Goal: Task Accomplishment & Management: Use online tool/utility

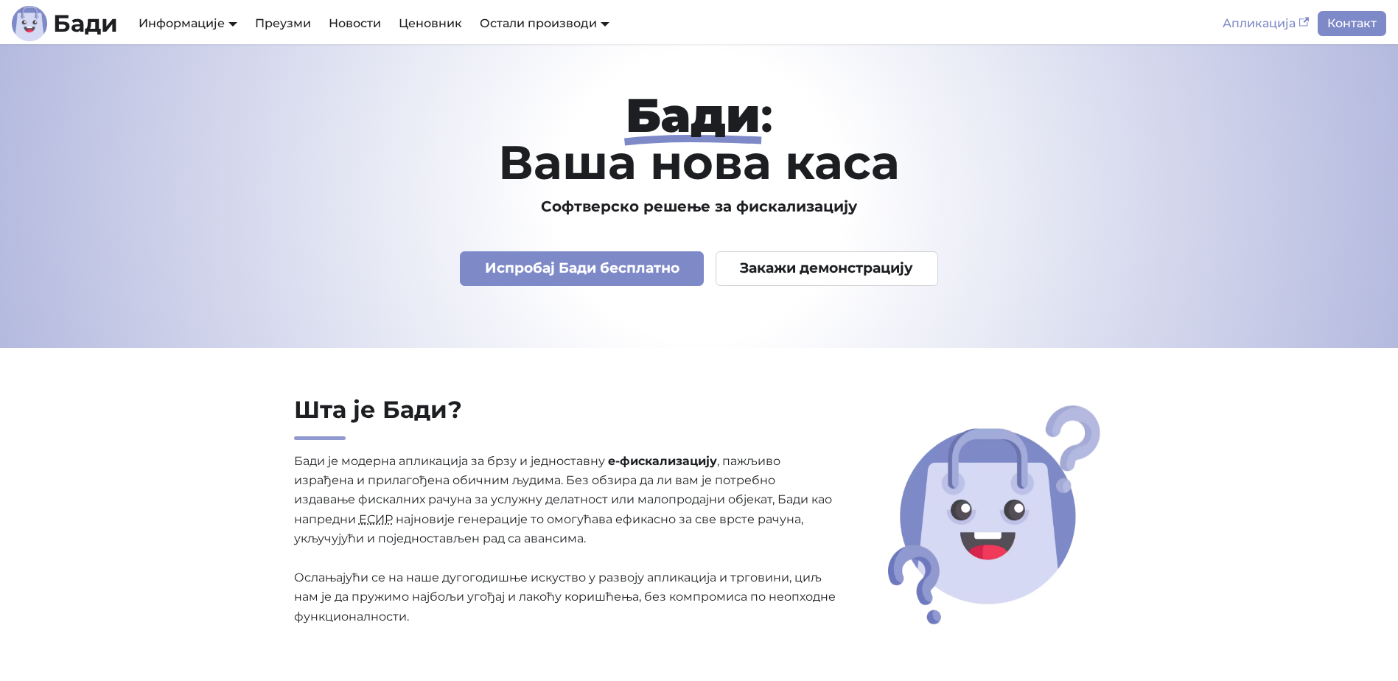
click at [1262, 16] on link "Апликација" at bounding box center [1266, 23] width 104 height 25
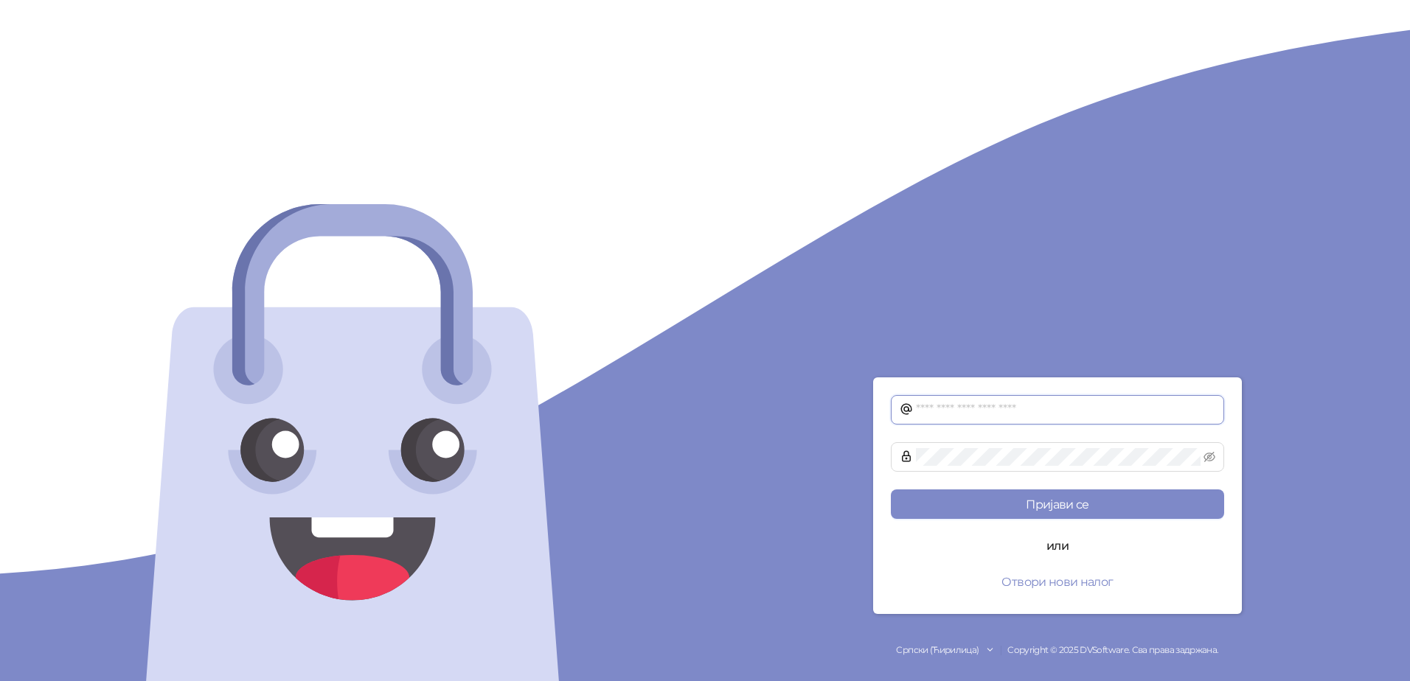
click at [1003, 411] on input "text" at bounding box center [1065, 410] width 299 height 18
type input "**********"
click at [1054, 490] on button "Пријави се" at bounding box center [1057, 504] width 333 height 29
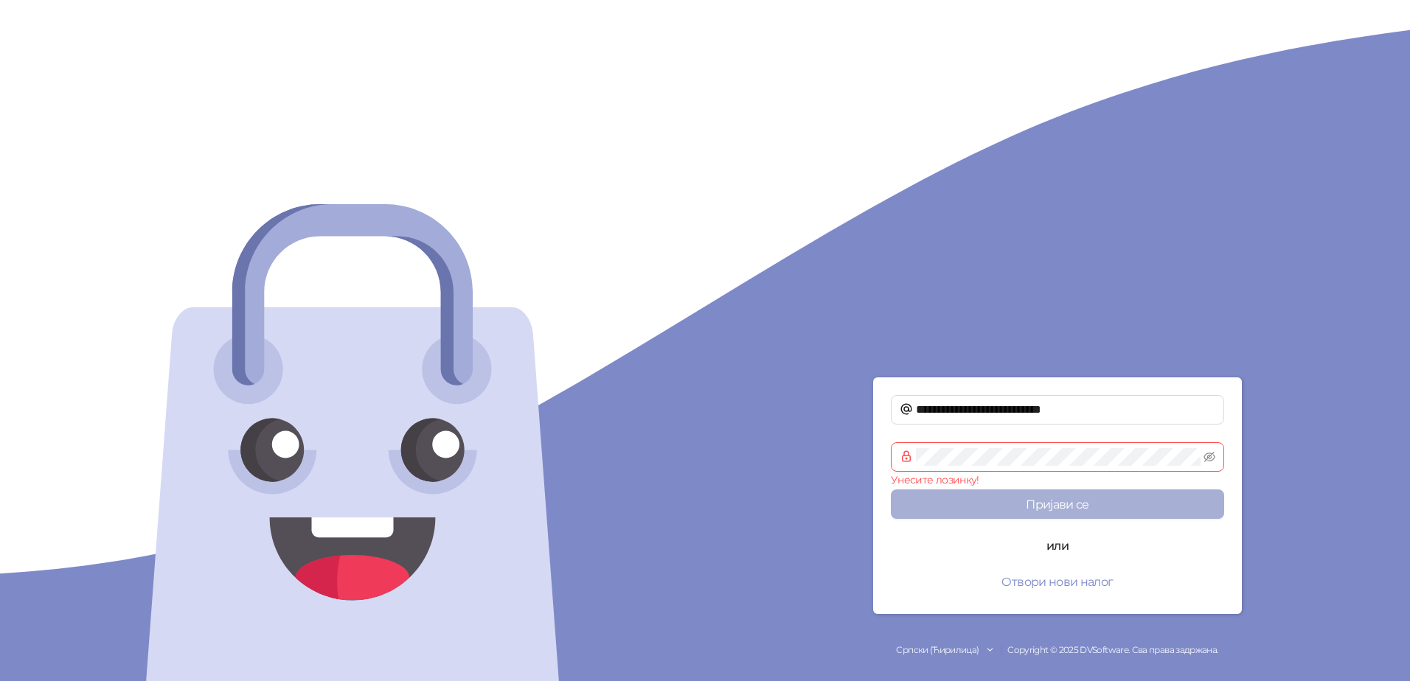
click at [1090, 505] on button "Пријави се" at bounding box center [1057, 504] width 333 height 29
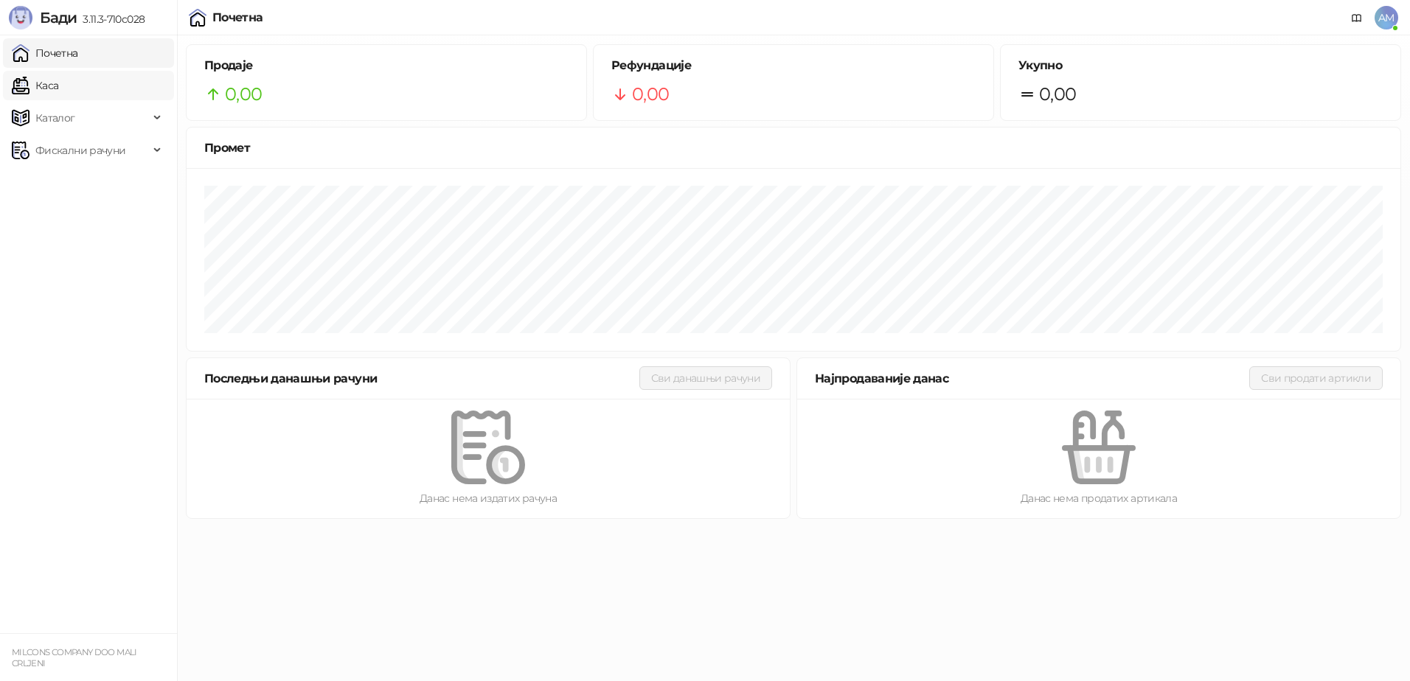
click at [41, 86] on link "Каса" at bounding box center [35, 85] width 46 height 29
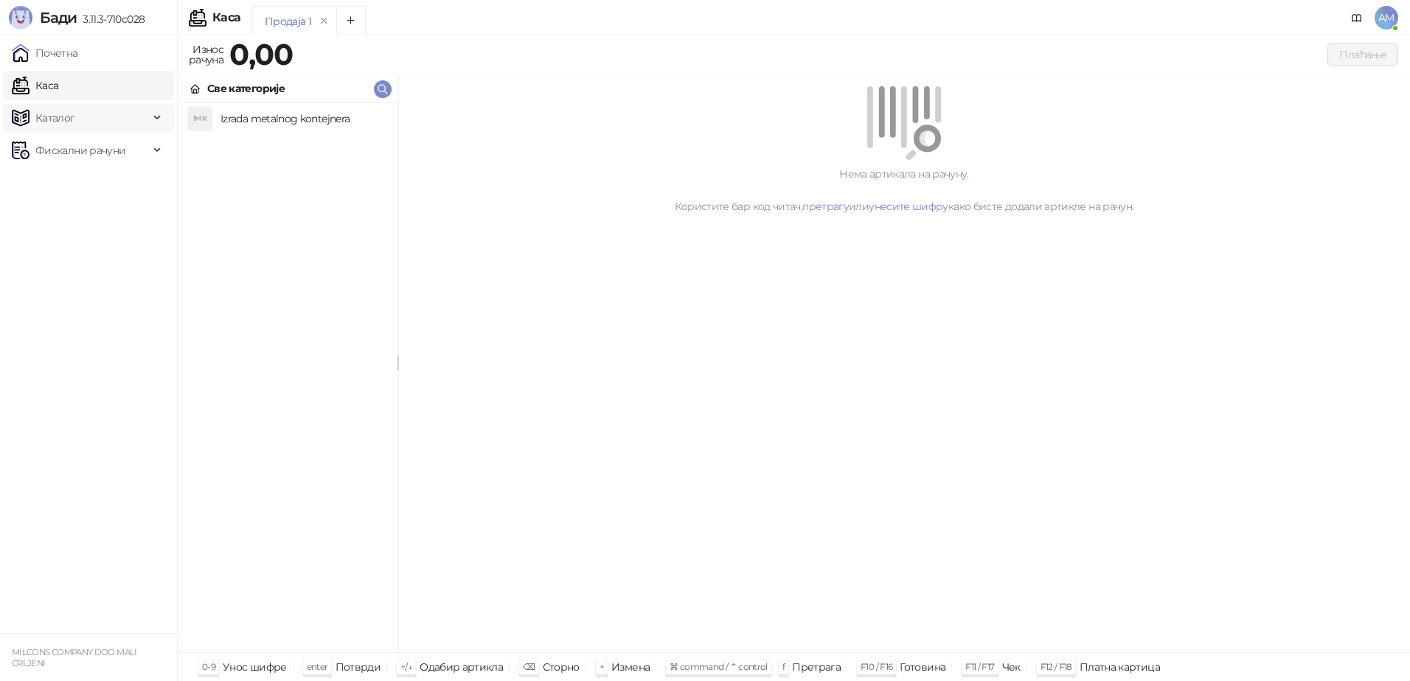
click at [56, 113] on span "Каталог" at bounding box center [55, 117] width 40 height 29
click at [97, 116] on span "Каталог" at bounding box center [80, 117] width 137 height 29
click at [78, 55] on link "Почетна" at bounding box center [45, 52] width 66 height 29
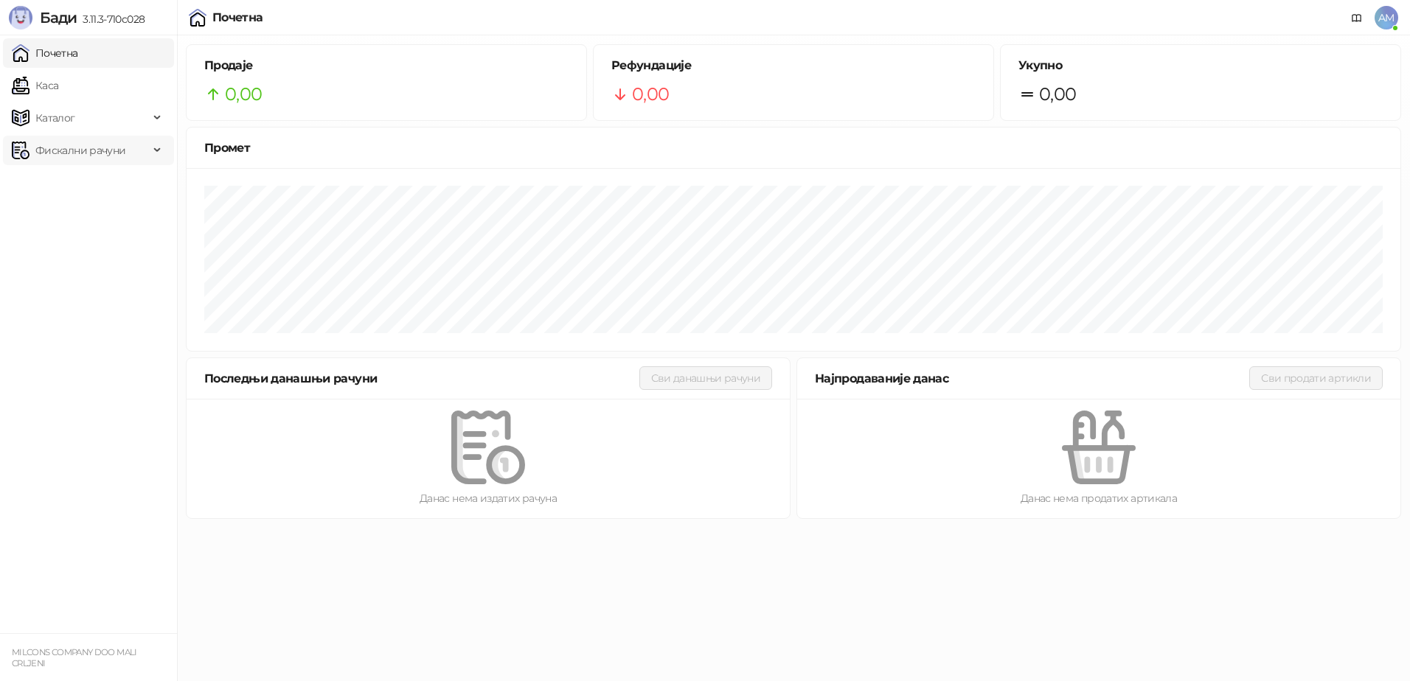
click at [128, 147] on span "Фискални рачуни" at bounding box center [80, 150] width 137 height 29
click at [78, 49] on link "Почетна" at bounding box center [45, 52] width 66 height 29
click at [58, 87] on link "Каса" at bounding box center [35, 85] width 46 height 29
